Goal: Task Accomplishment & Management: Complete application form

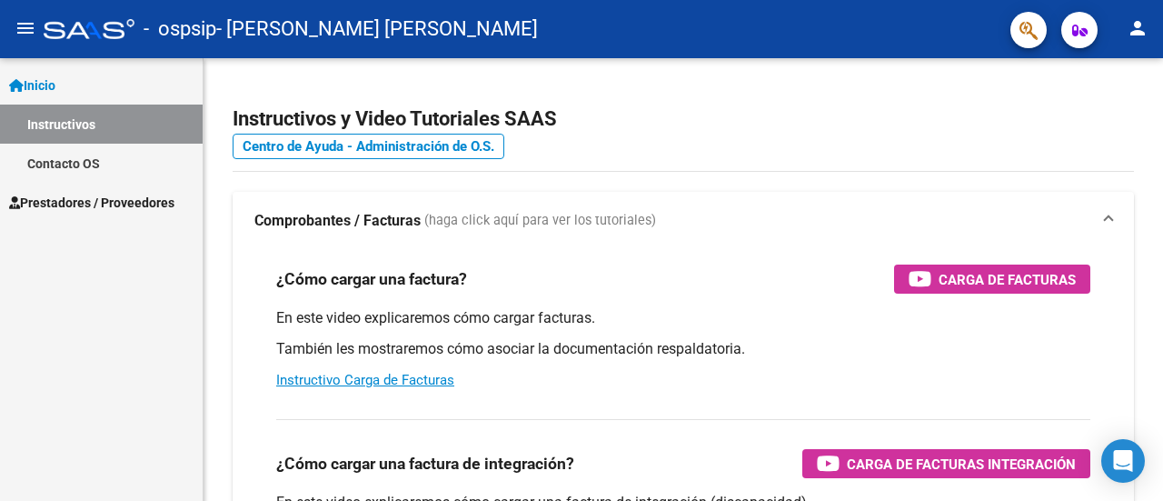
click at [818, 27] on mat-icon "person" at bounding box center [1138, 28] width 22 height 22
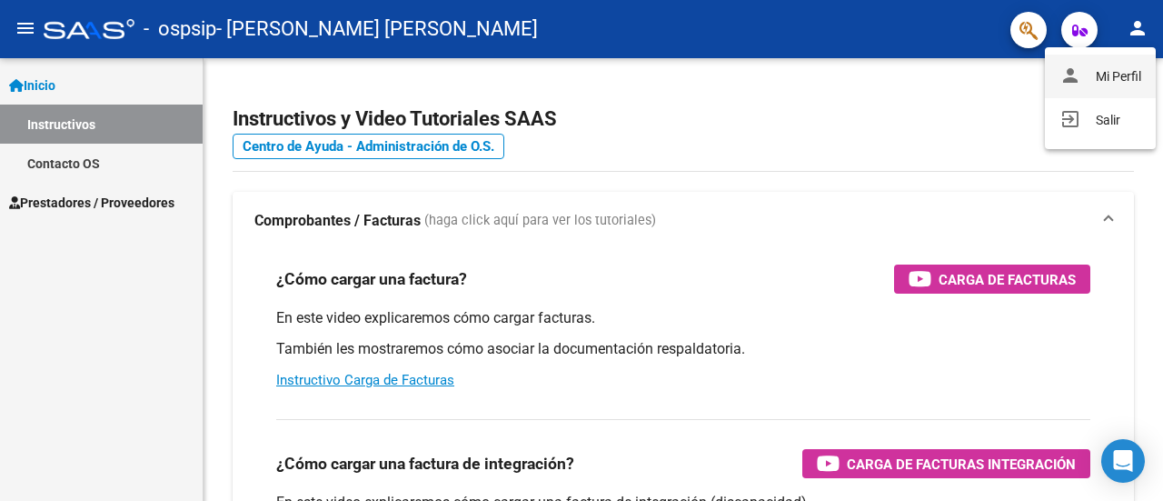
click at [818, 81] on button "person Mi Perfil" at bounding box center [1100, 77] width 111 height 44
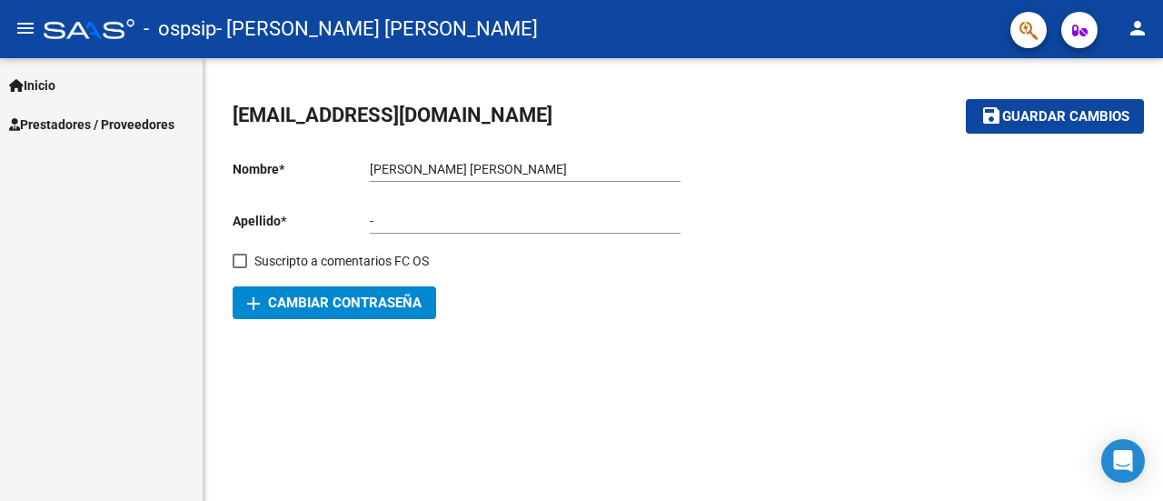
click at [47, 75] on span "Inicio" at bounding box center [32, 85] width 46 height 20
click at [25, 36] on mat-icon "menu" at bounding box center [26, 28] width 22 height 22
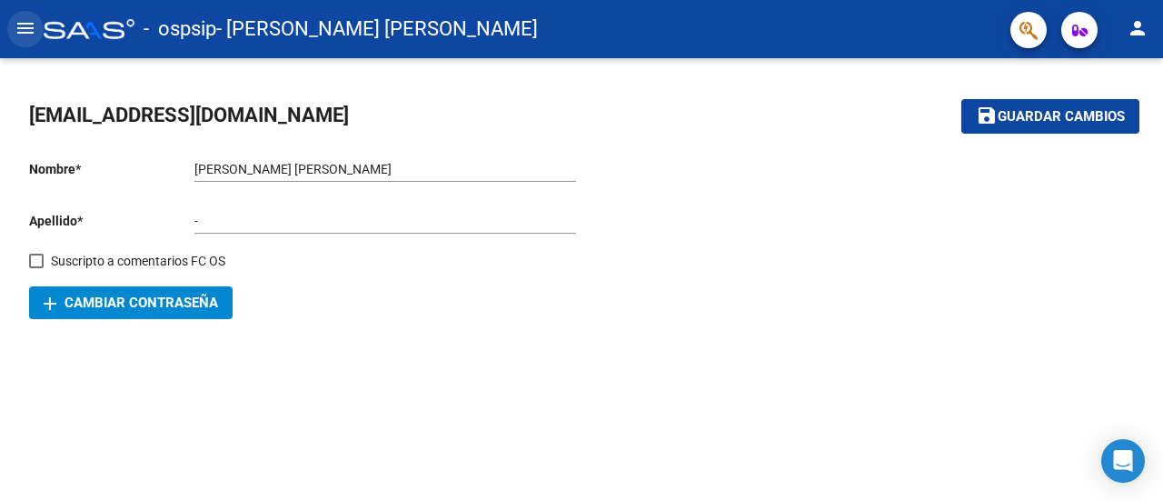
click at [25, 36] on mat-icon "menu" at bounding box center [26, 28] width 22 height 22
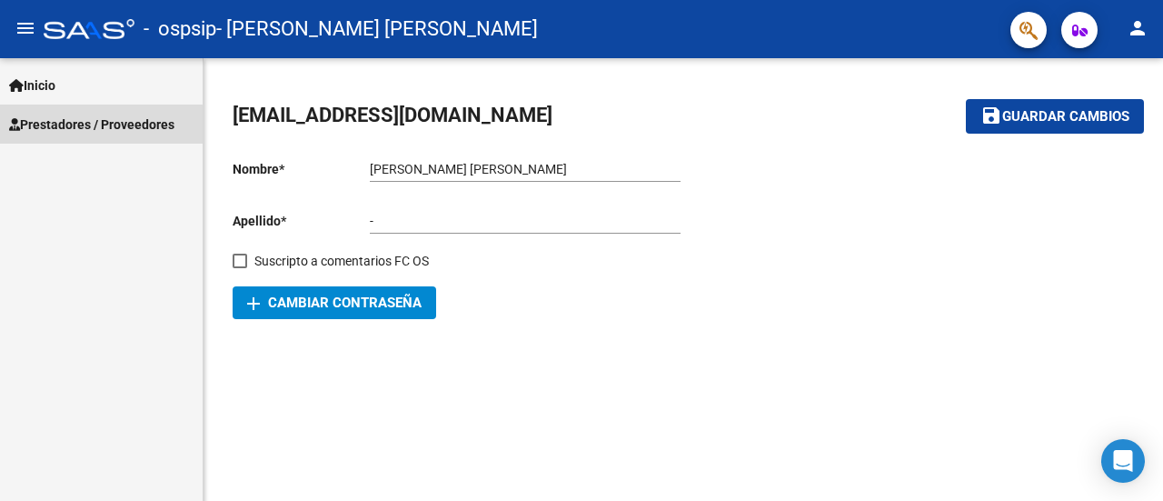
click at [77, 131] on span "Prestadores / Proveedores" at bounding box center [91, 125] width 165 height 20
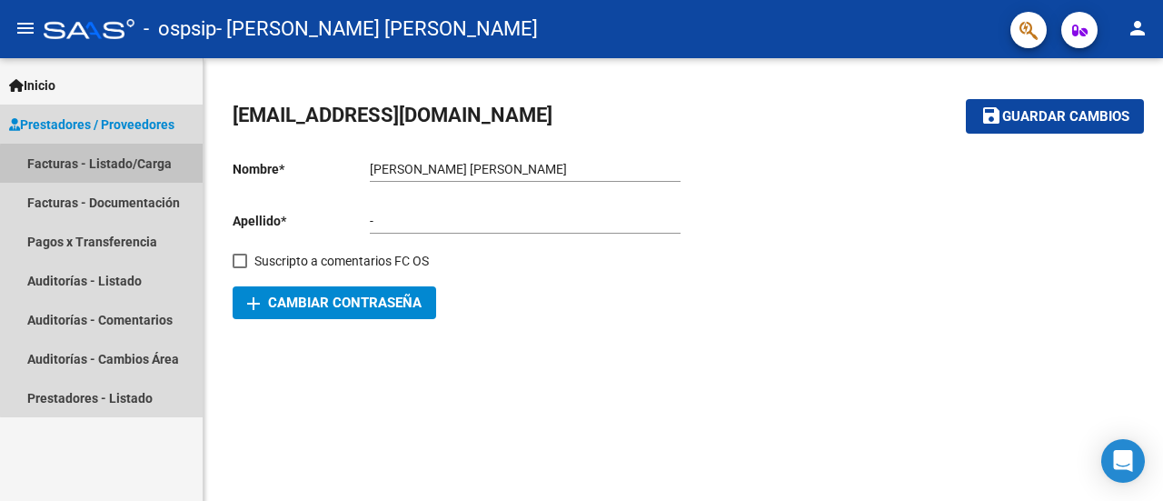
click at [105, 165] on link "Facturas - Listado/Carga" at bounding box center [101, 163] width 203 height 39
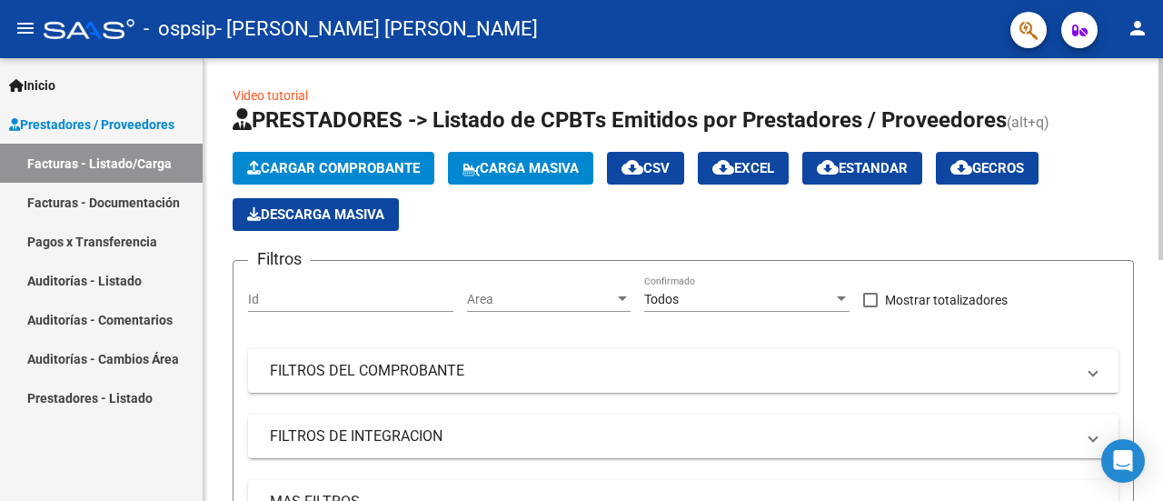
click at [400, 162] on span "Cargar Comprobante" at bounding box center [333, 168] width 173 height 16
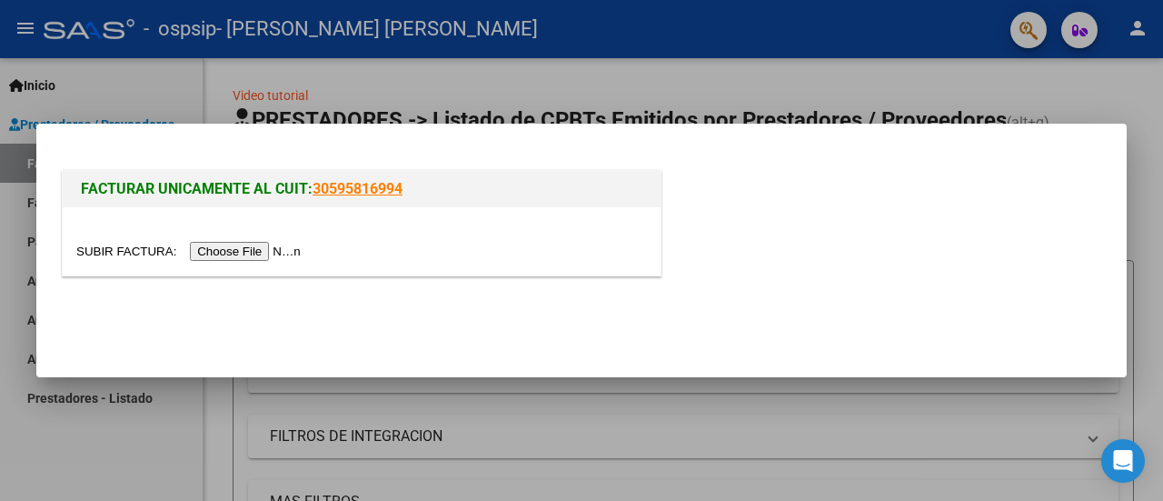
click at [280, 254] on input "file" at bounding box center [191, 251] width 230 height 19
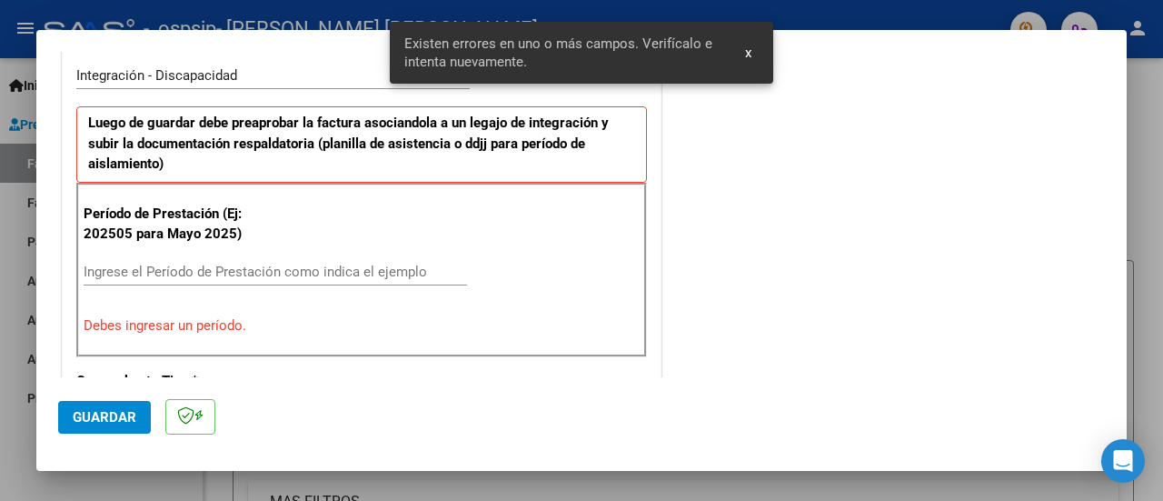
scroll to position [487, 0]
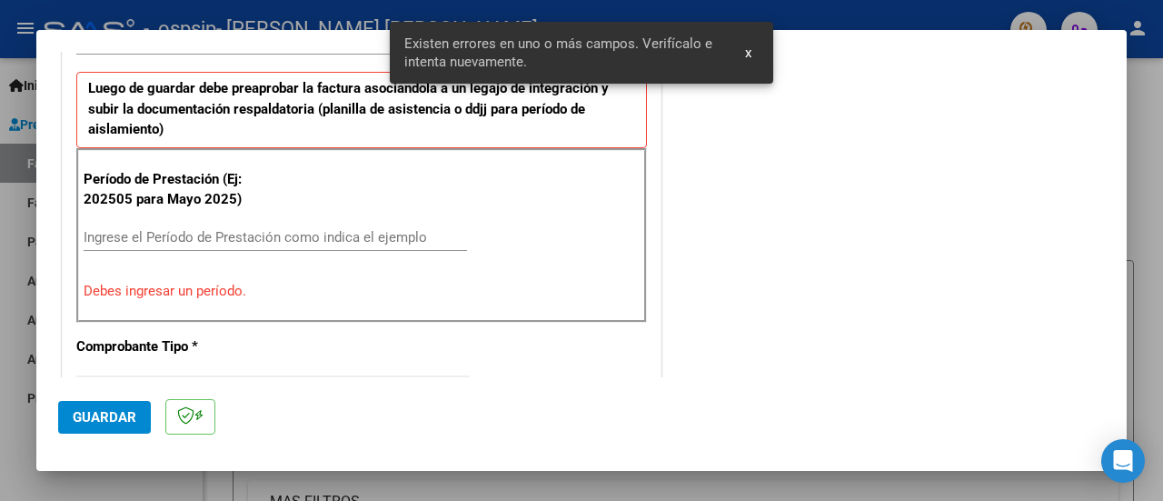
click at [305, 233] on input "Ingrese el Período de Prestación como indica el ejemplo" at bounding box center [276, 237] width 384 height 16
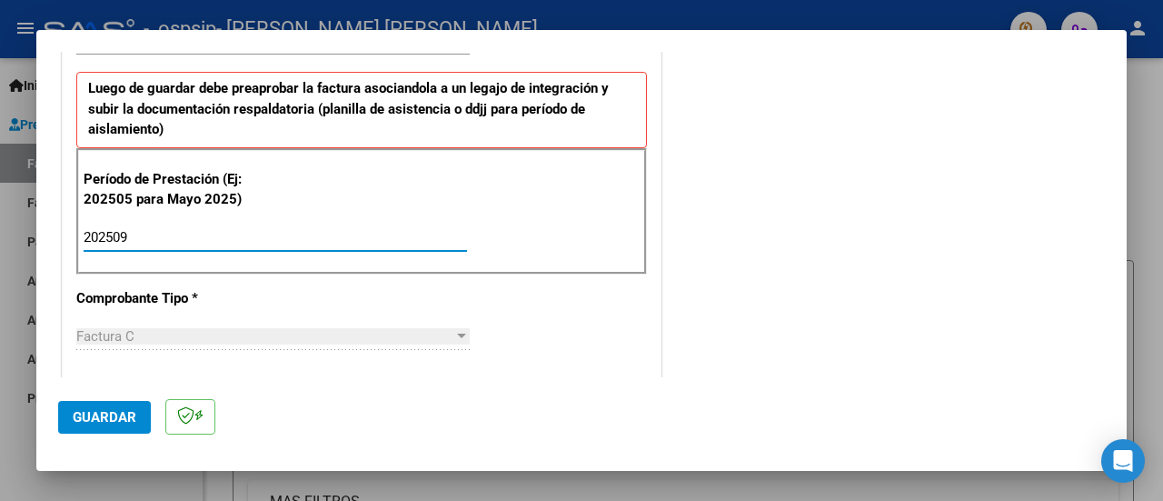
type input "202509"
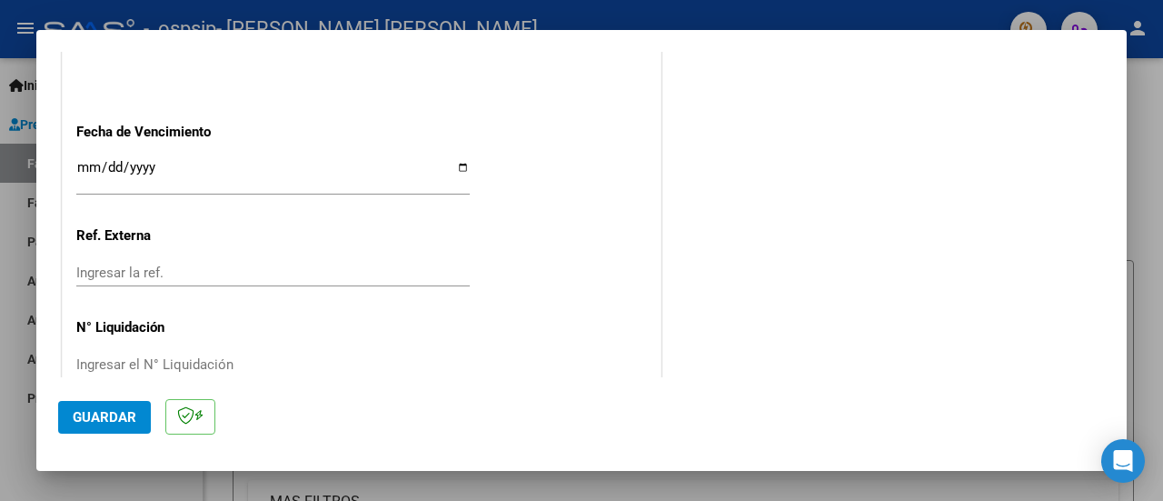
scroll to position [1311, 0]
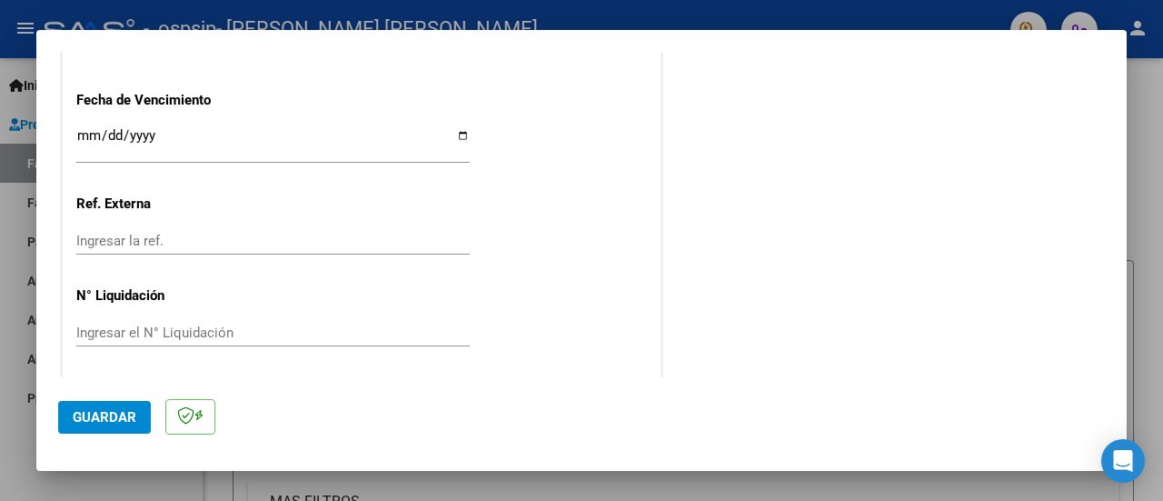
click at [120, 135] on input "Ingresar la fecha" at bounding box center [273, 142] width 394 height 29
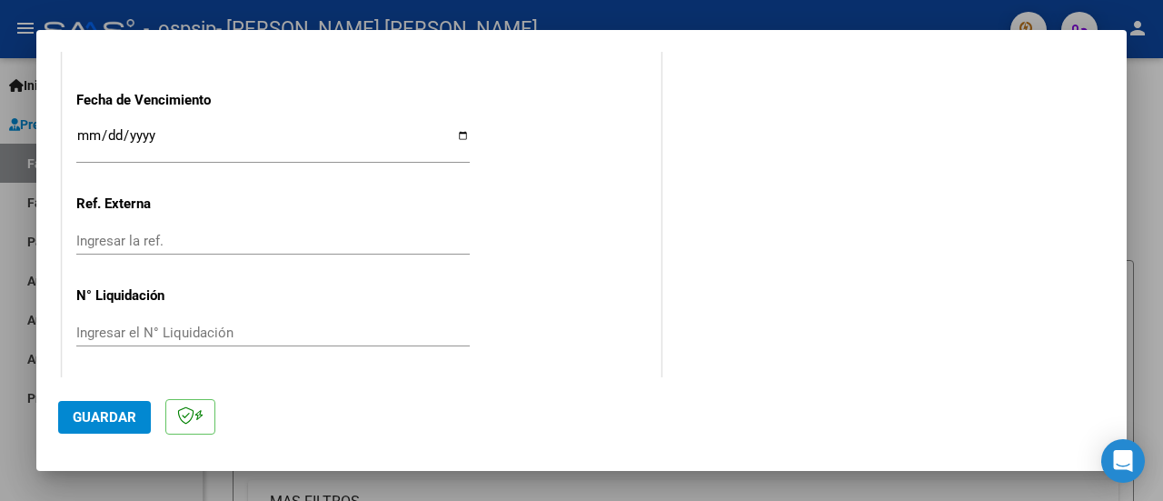
click at [464, 131] on input "Ingresar la fecha" at bounding box center [273, 142] width 394 height 29
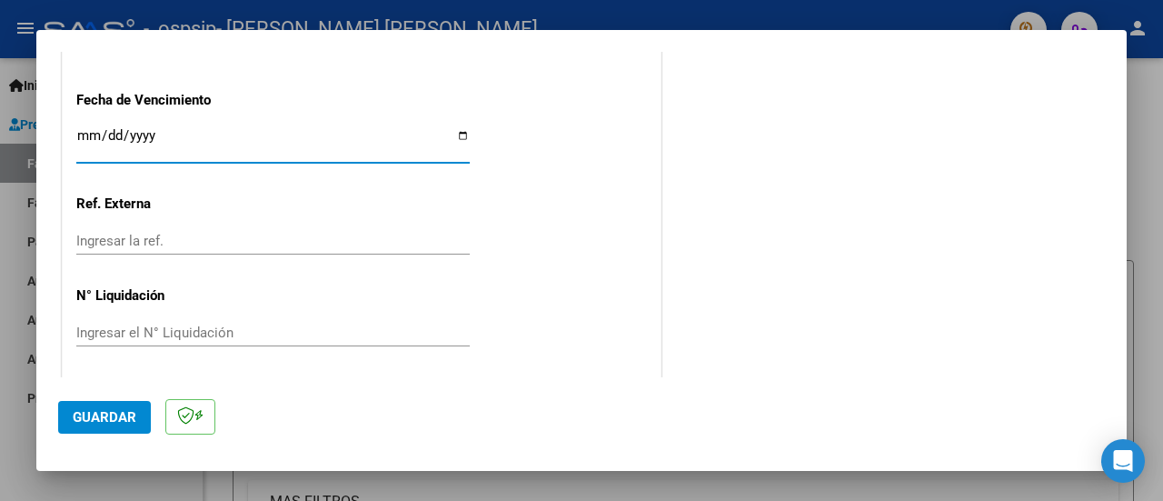
type input "[DATE]"
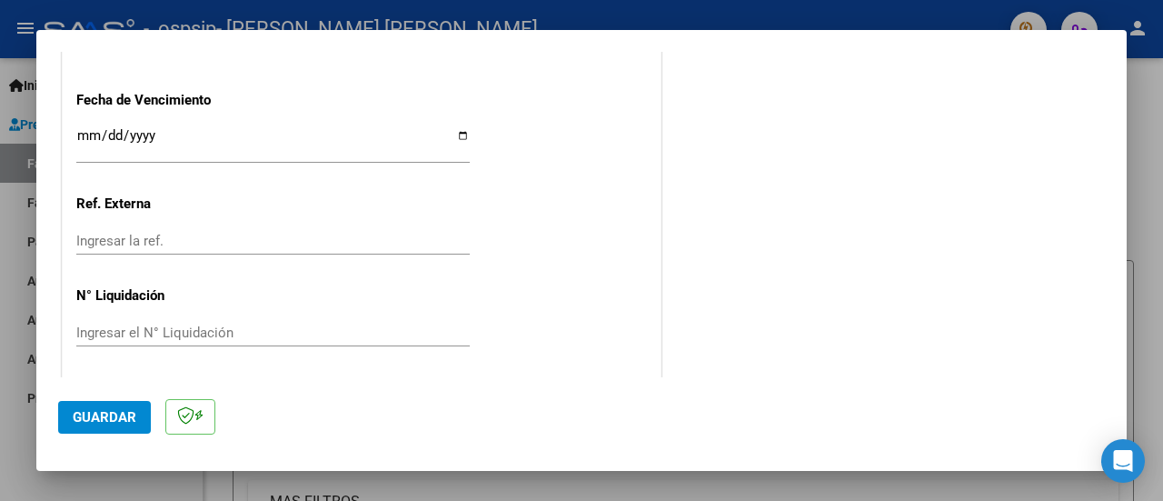
click at [125, 404] on button "Guardar" at bounding box center [104, 417] width 93 height 33
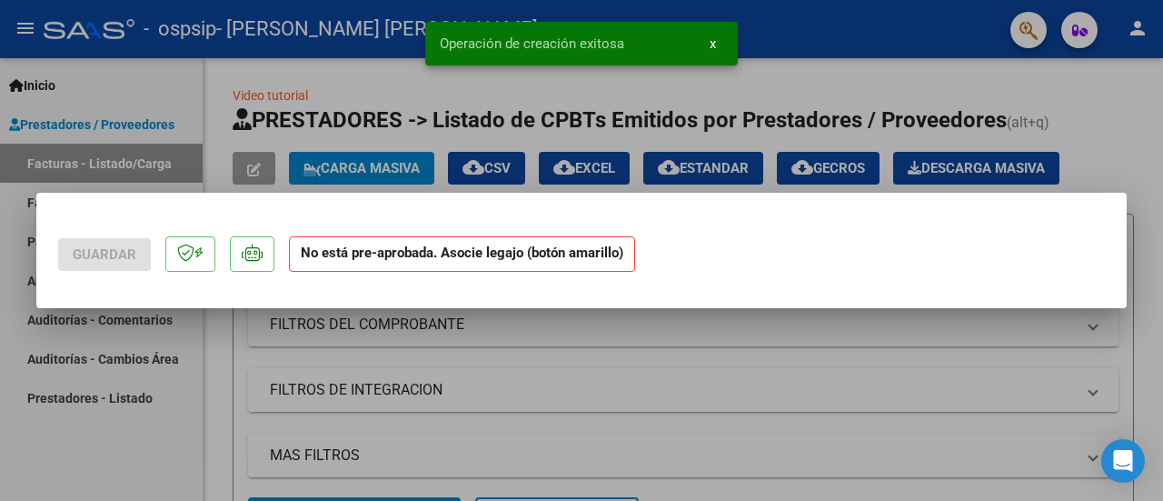
scroll to position [0, 0]
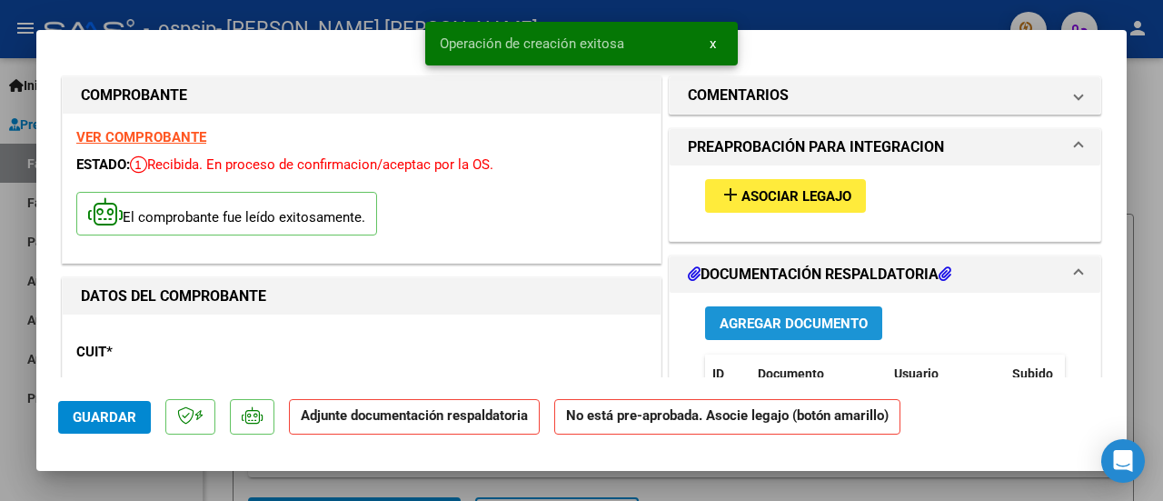
click at [808, 319] on span "Agregar Documento" at bounding box center [794, 323] width 148 height 16
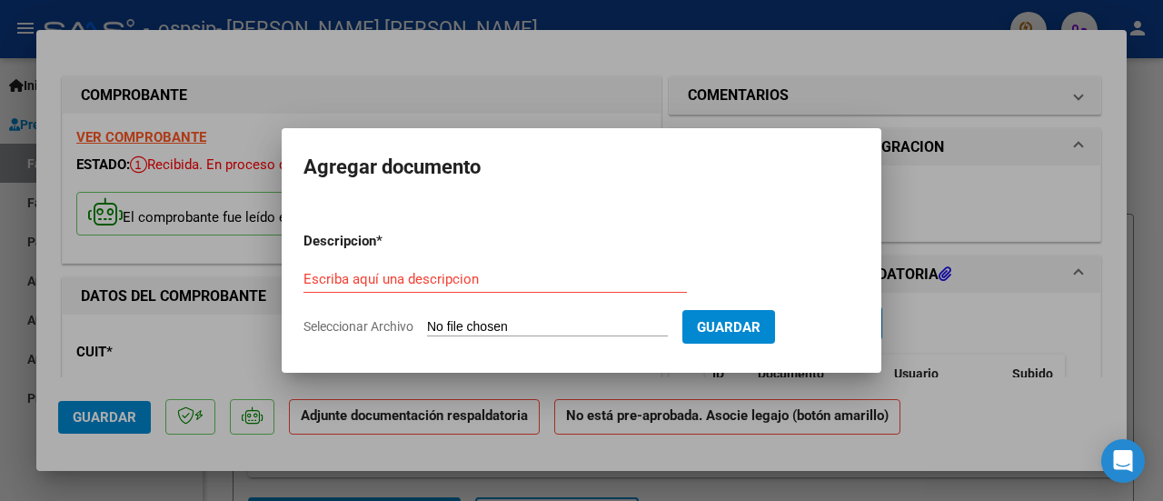
click at [444, 265] on div "Escriba aquí una descripcion" at bounding box center [496, 278] width 384 height 27
click at [441, 274] on input "Escriba aquí una descripcion" at bounding box center [496, 279] width 384 height 16
click at [478, 320] on input "Seleccionar Archivo" at bounding box center [547, 327] width 241 height 17
type input "C:\fakepath\[PERSON_NAME]- SEPT.pdf"
drag, startPoint x: 478, startPoint y: 320, endPoint x: 465, endPoint y: 115, distance: 205.8
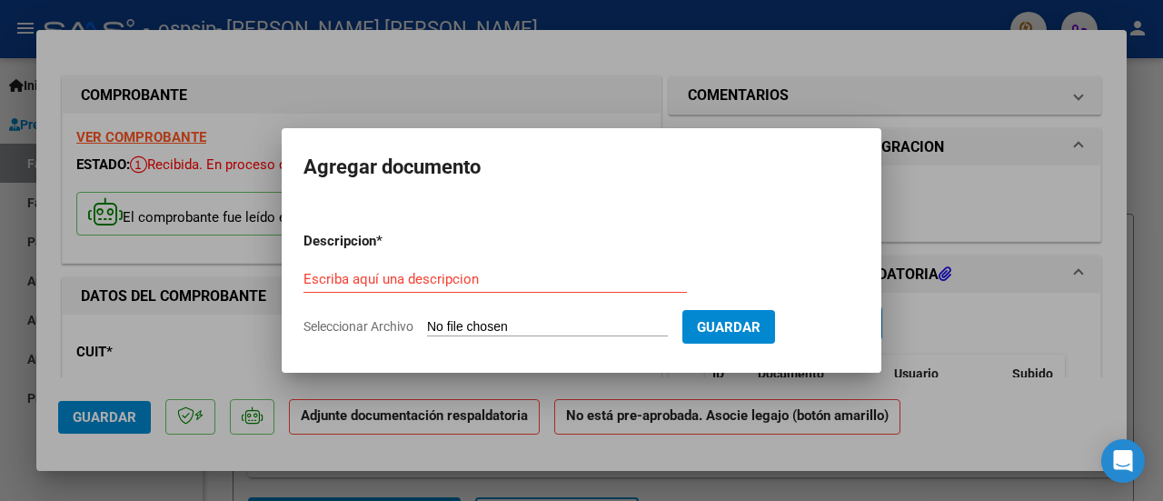
click at [465, 128] on mat-dialog-container "Agregar documento Descripcion * Escriba aquí una descripcion Seleccionar Archiv…" at bounding box center [582, 250] width 600 height 244
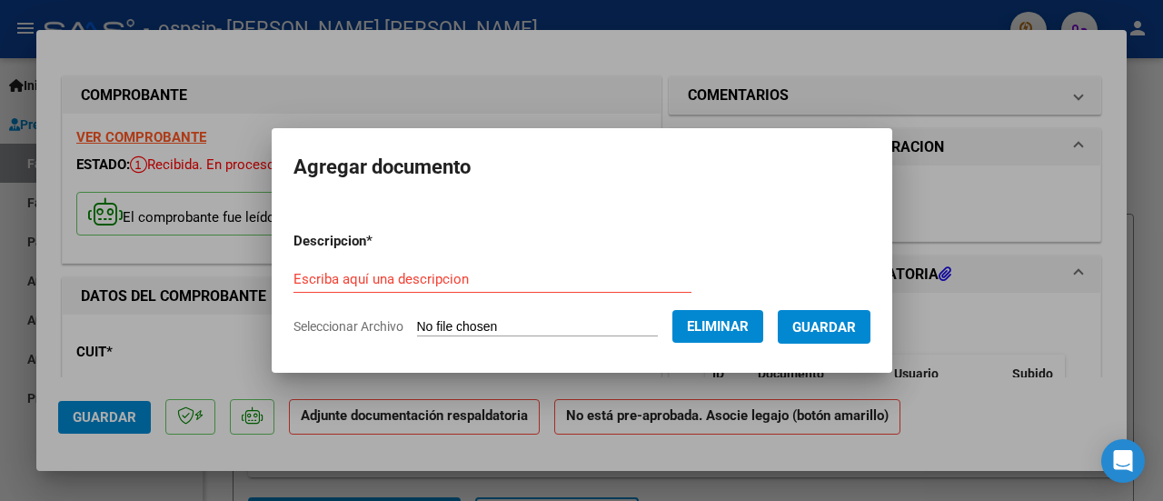
click at [445, 277] on input "Escriba aquí una descripcion" at bounding box center [493, 279] width 398 height 16
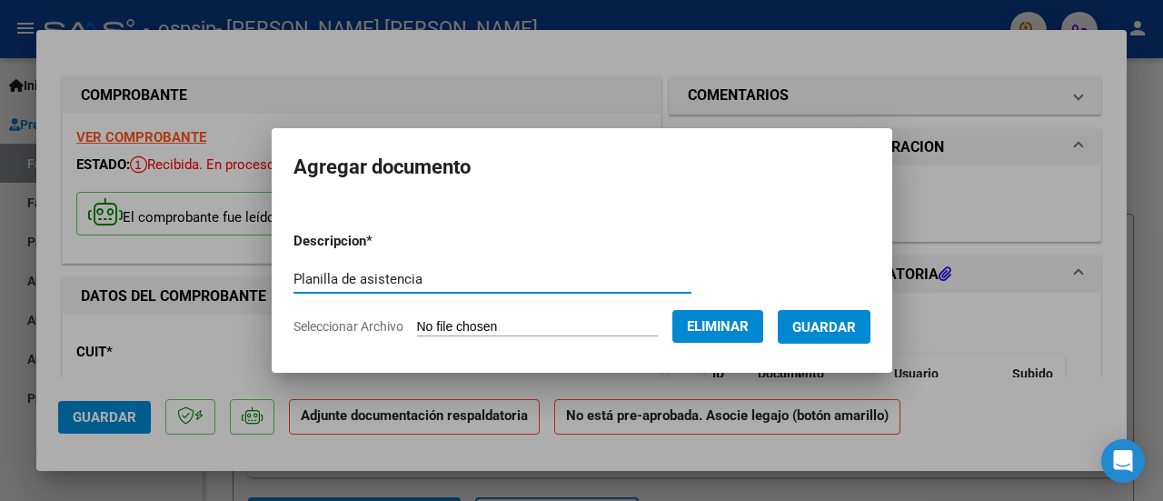
type input "Planilla de asistencia"
click at [818, 313] on button "Guardar" at bounding box center [824, 327] width 93 height 34
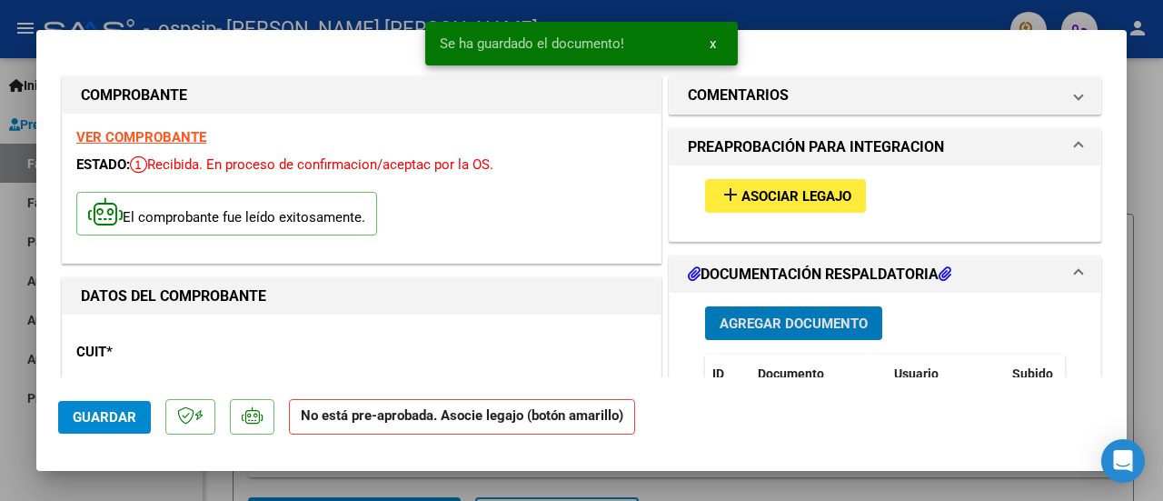
click at [818, 183] on button "add Asociar Legajo" at bounding box center [785, 196] width 161 height 34
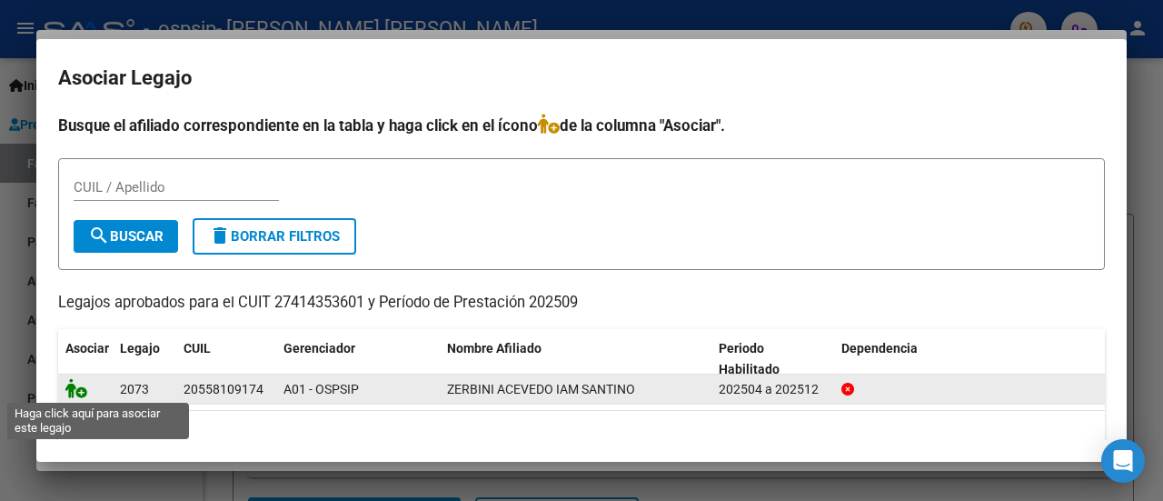
click at [83, 385] on icon at bounding box center [76, 388] width 22 height 20
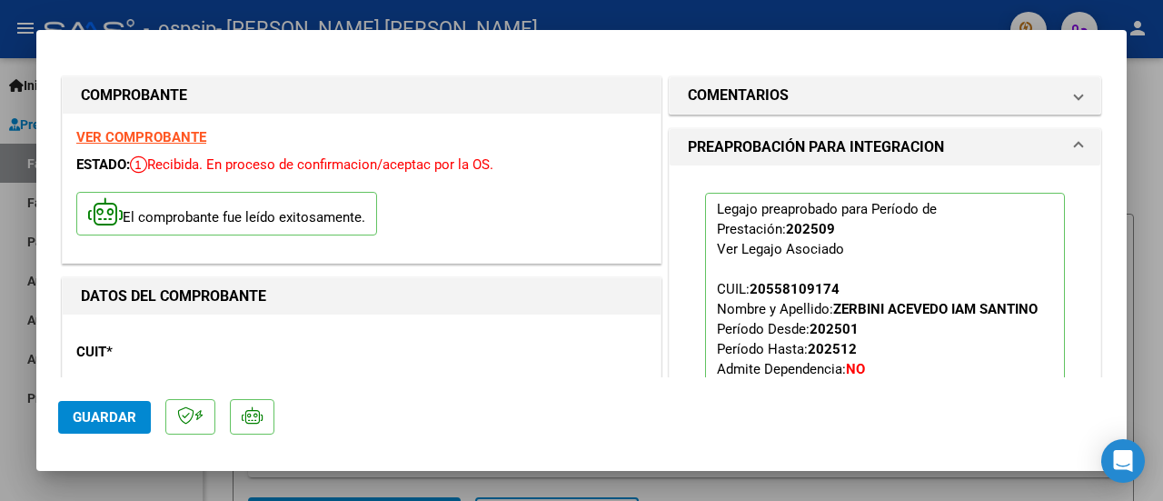
drag, startPoint x: 1113, startPoint y: 110, endPoint x: 1107, endPoint y: 155, distance: 44.9
click at [818, 155] on mat-dialog-content "COMPROBANTE VER COMPROBANTE ESTADO: Recibida. En proceso de confirmacion/acepta…" at bounding box center [581, 214] width 1091 height 325
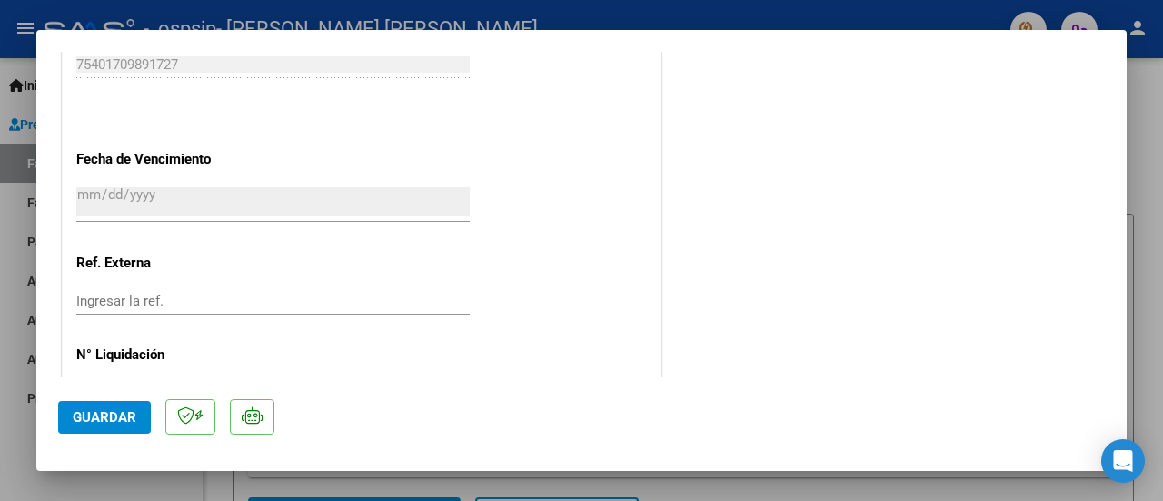
scroll to position [1318, 0]
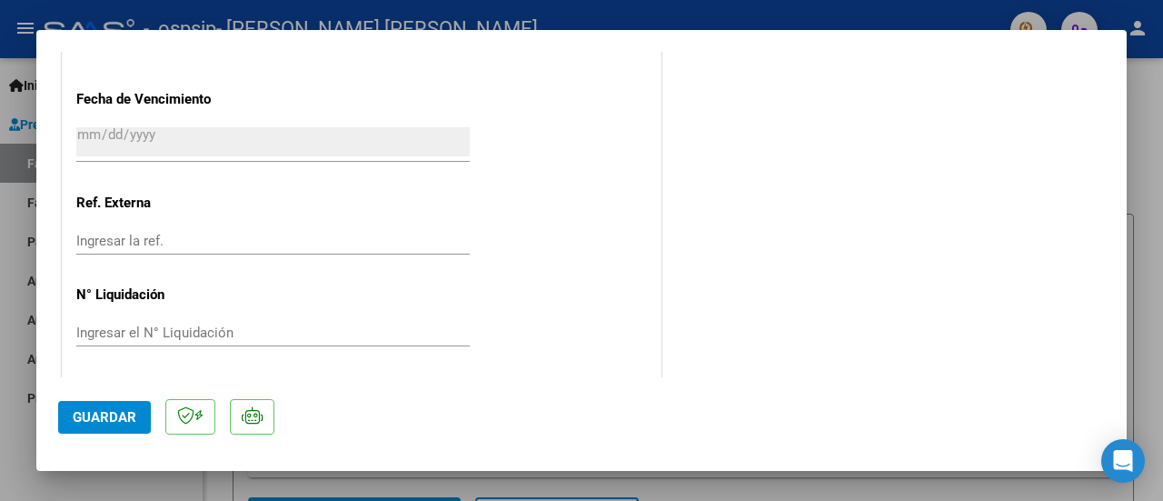
click at [87, 415] on span "Guardar" at bounding box center [105, 417] width 64 height 16
type input "$ 0,00"
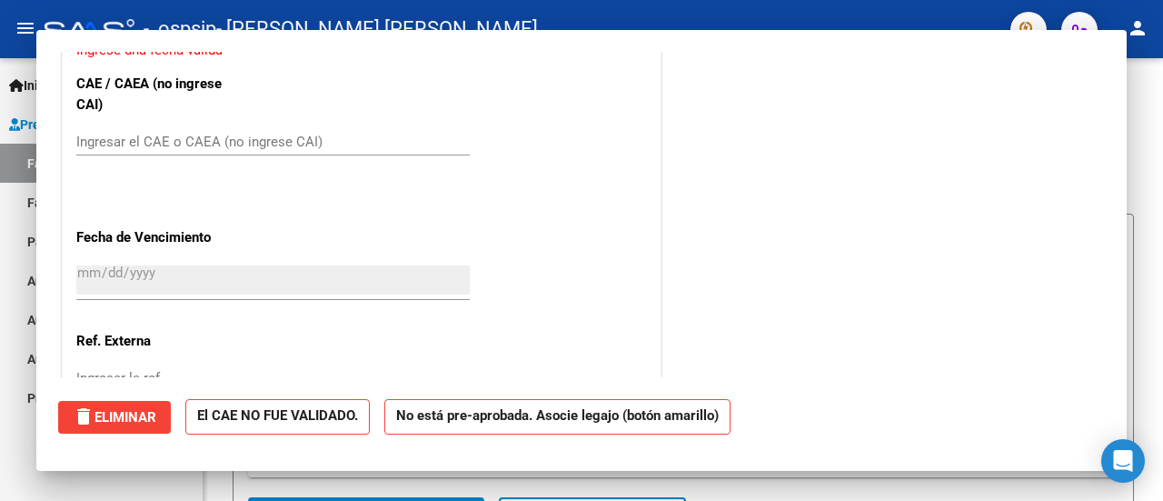
scroll to position [0, 0]
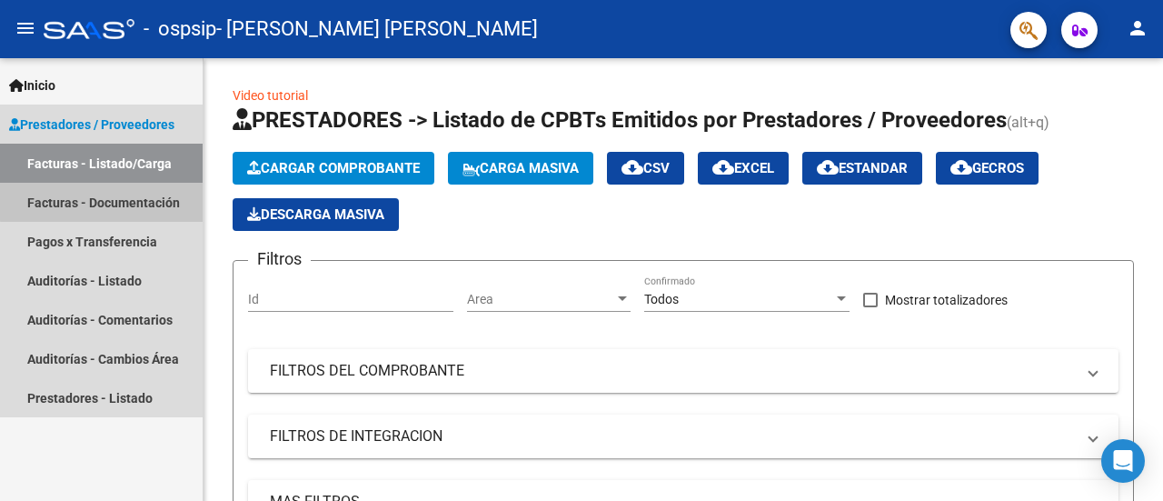
click at [104, 197] on link "Facturas - Documentación" at bounding box center [101, 202] width 203 height 39
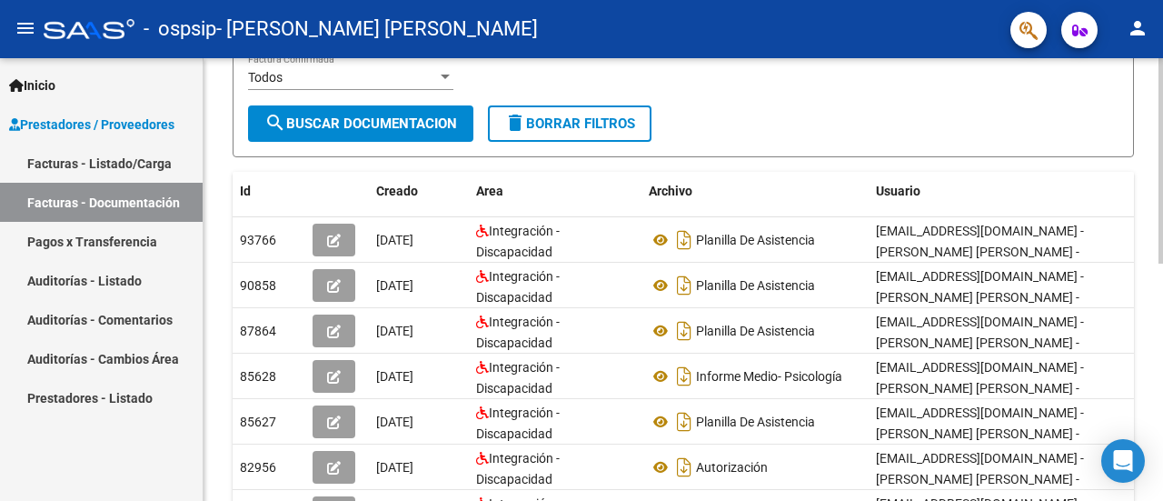
scroll to position [263, 0]
click at [818, 250] on div at bounding box center [1161, 286] width 5 height 205
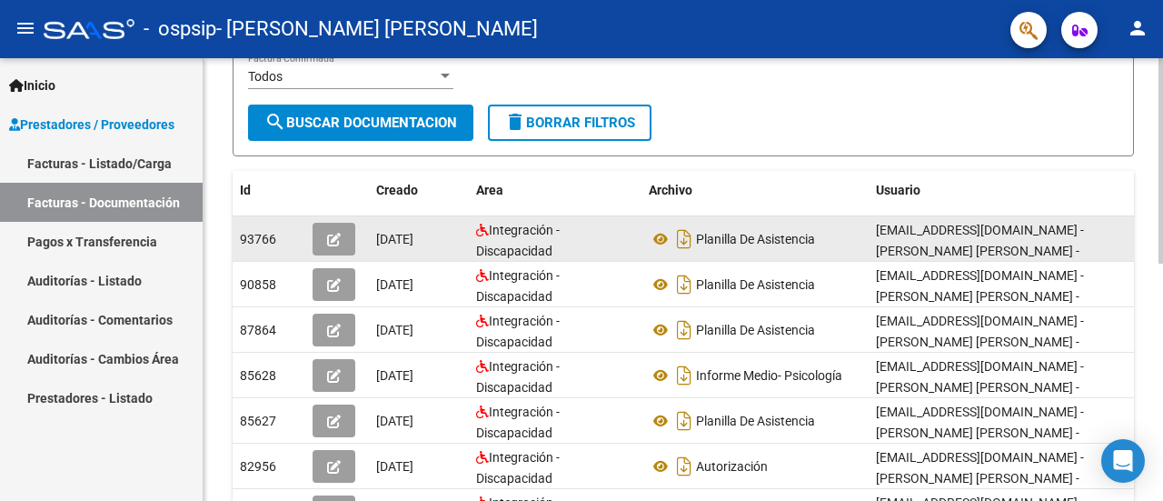
click at [818, 240] on div "[EMAIL_ADDRESS][DOMAIN_NAME] - [PERSON_NAME] [PERSON_NAME] -" at bounding box center [1005, 239] width 258 height 38
click at [621, 247] on div "Integración - Discapacidad" at bounding box center [555, 239] width 158 height 38
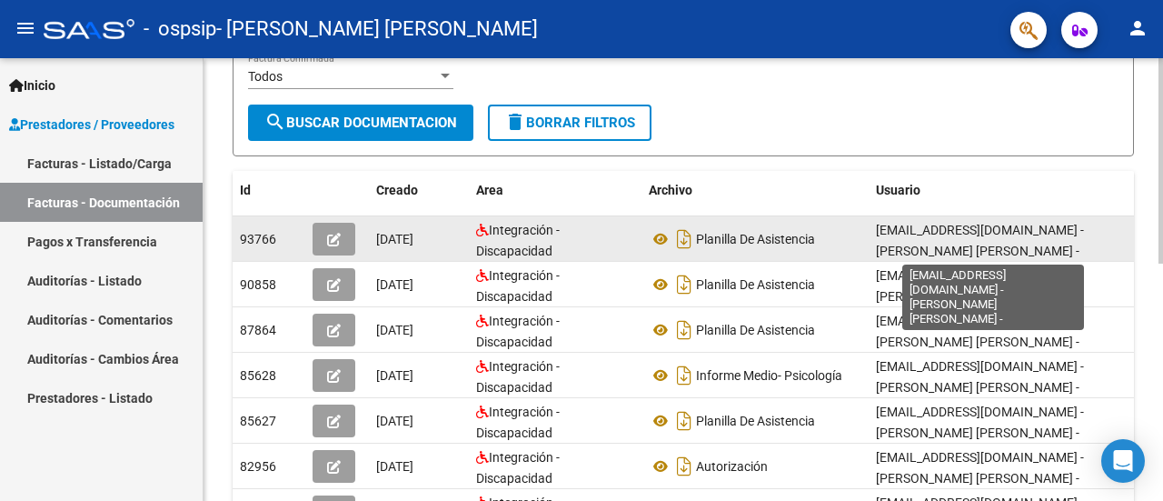
click at [818, 225] on span "[EMAIL_ADDRESS][DOMAIN_NAME] - [PERSON_NAME] [PERSON_NAME] -" at bounding box center [980, 240] width 208 height 35
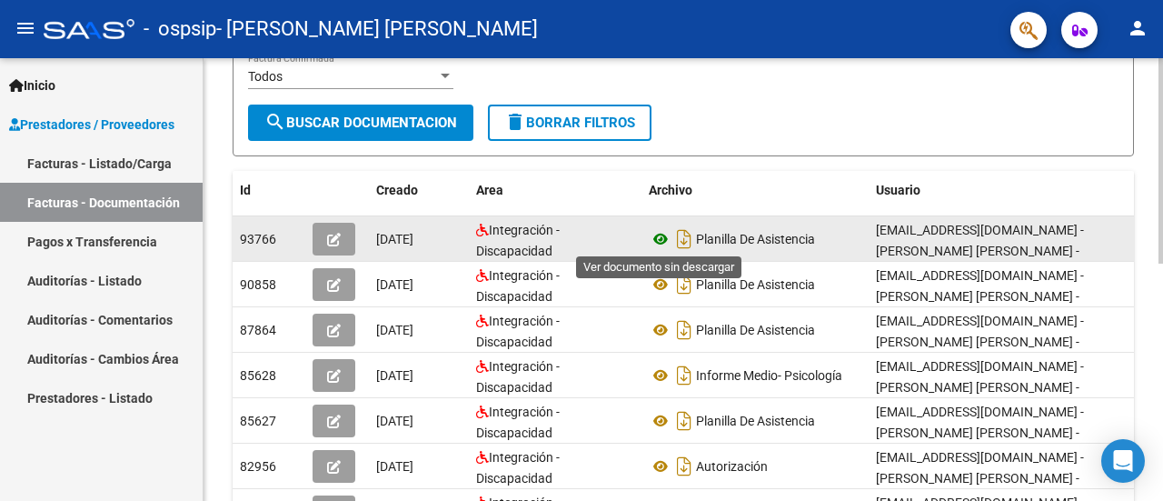
click at [654, 239] on icon at bounding box center [661, 239] width 24 height 22
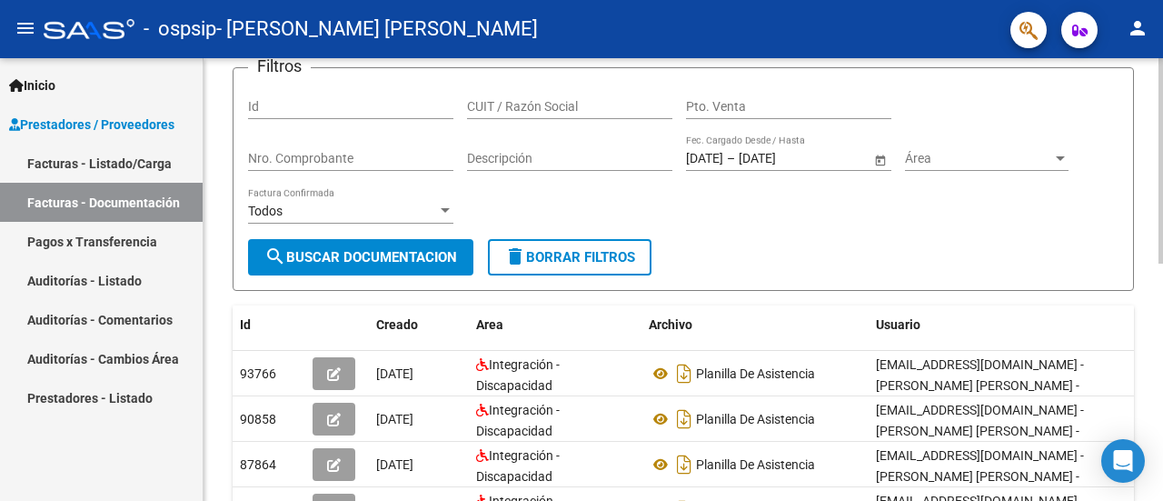
scroll to position [0, 0]
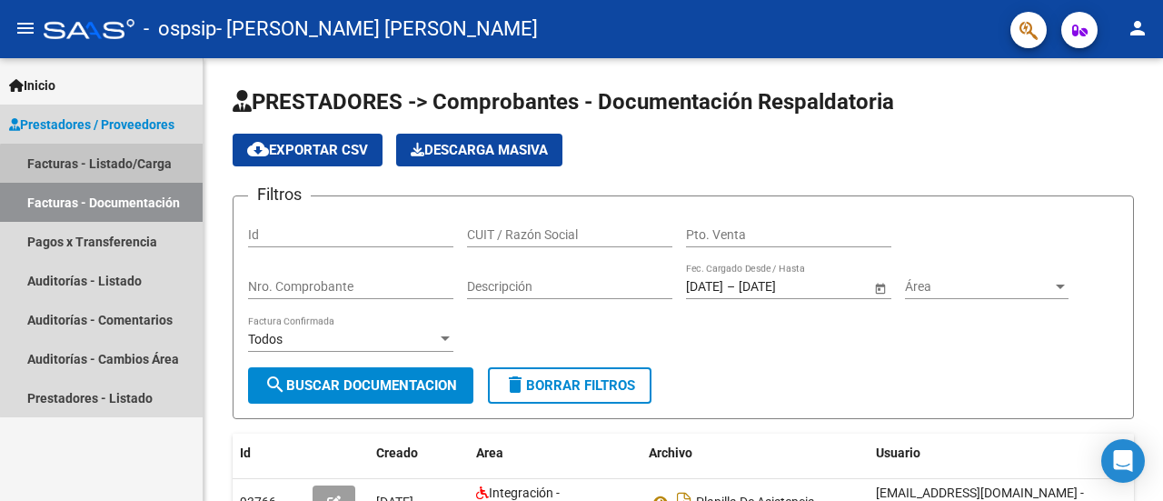
click at [115, 174] on link "Facturas - Listado/Carga" at bounding box center [101, 163] width 203 height 39
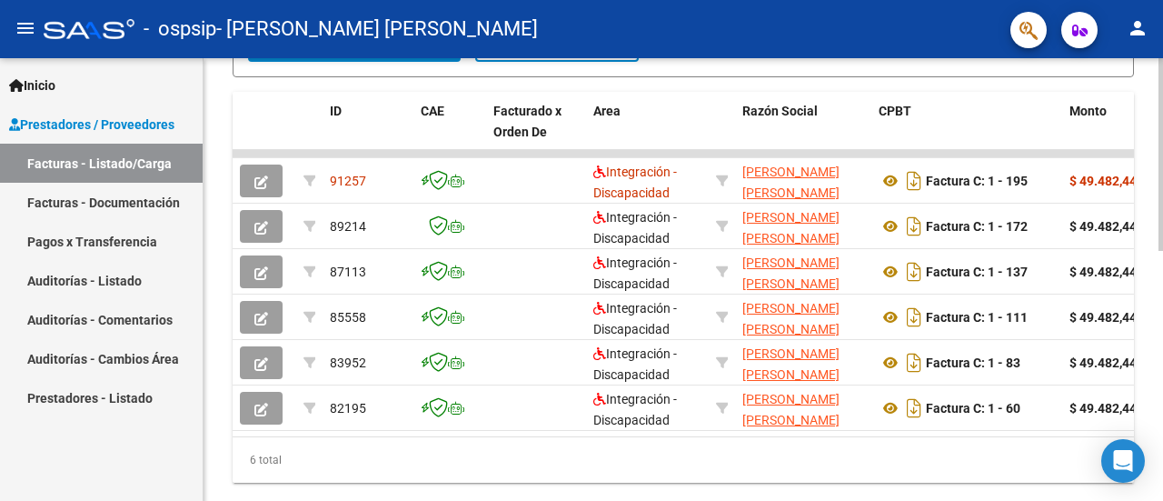
scroll to position [516, 0]
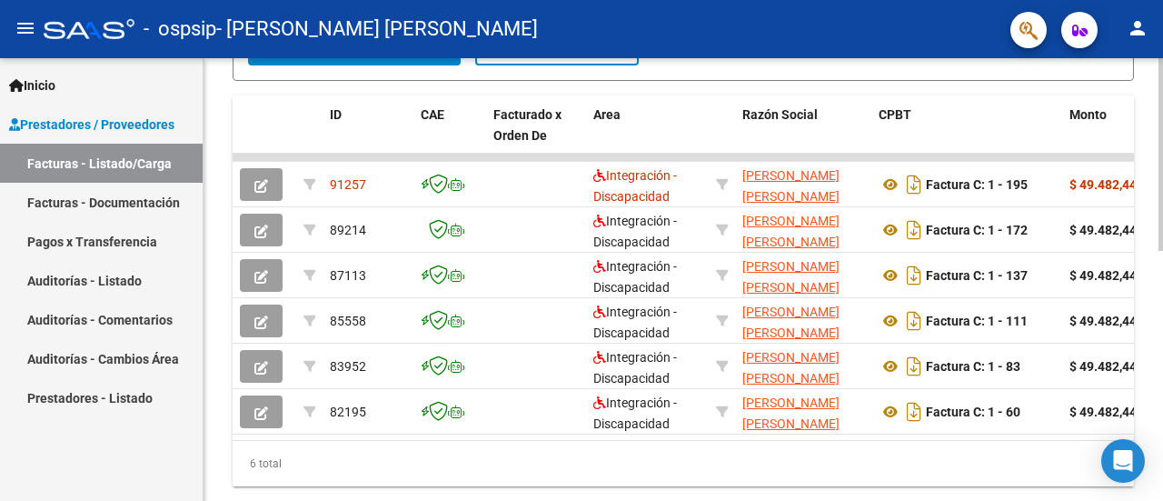
click at [818, 324] on div at bounding box center [1161, 384] width 5 height 193
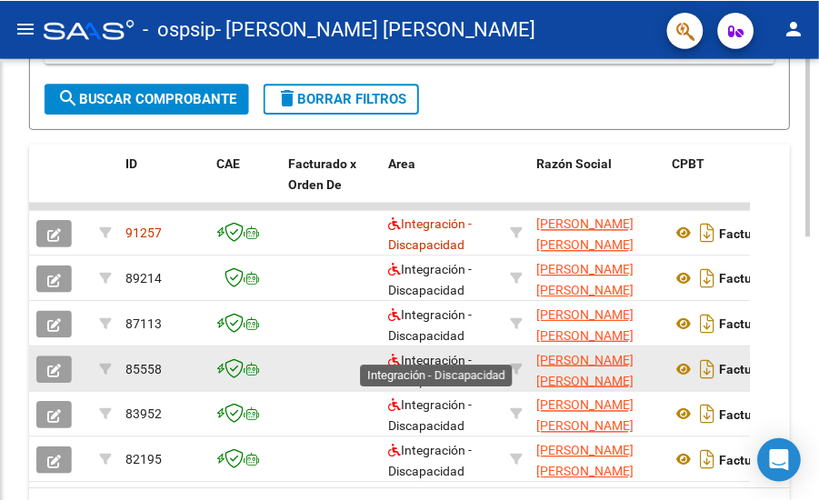
scroll to position [545, 0]
